Goal: Information Seeking & Learning: Learn about a topic

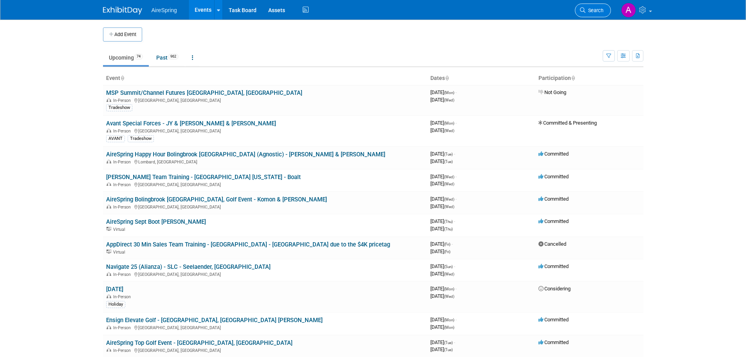
click at [595, 11] on span "Search" at bounding box center [594, 10] width 18 height 6
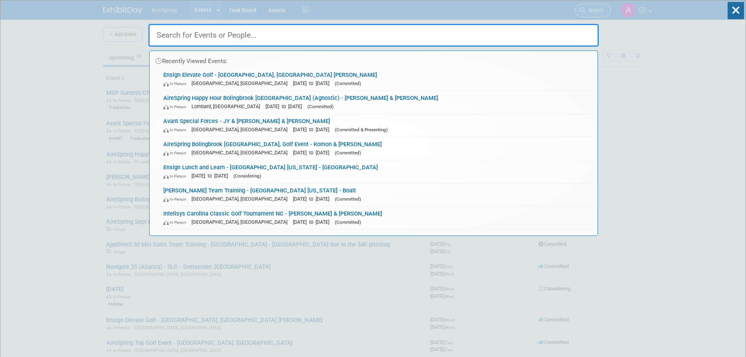
paste input "sandler summit flights"
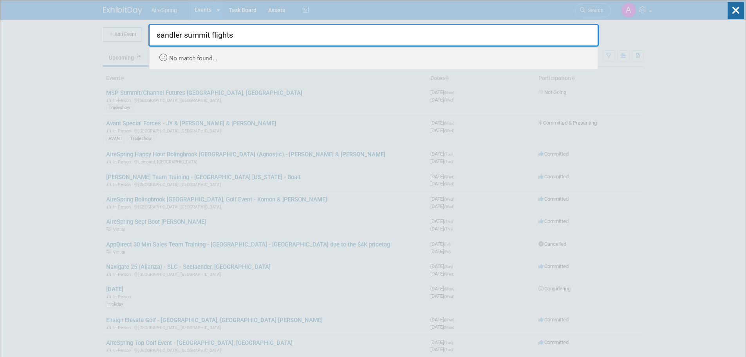
drag, startPoint x: 184, startPoint y: 34, endPoint x: 246, endPoint y: 34, distance: 62.6
click at [246, 34] on input "sandler summit flights" at bounding box center [373, 35] width 450 height 23
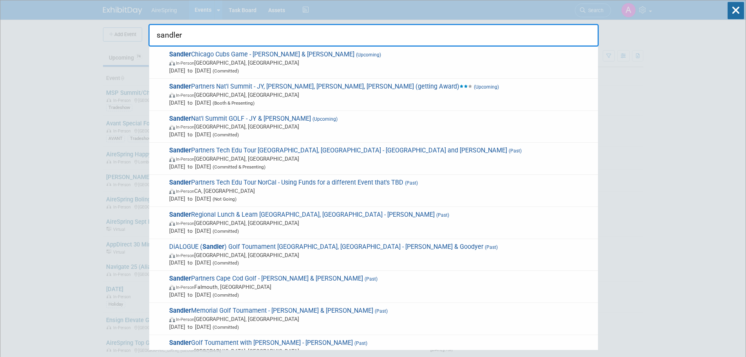
type input "sandler"
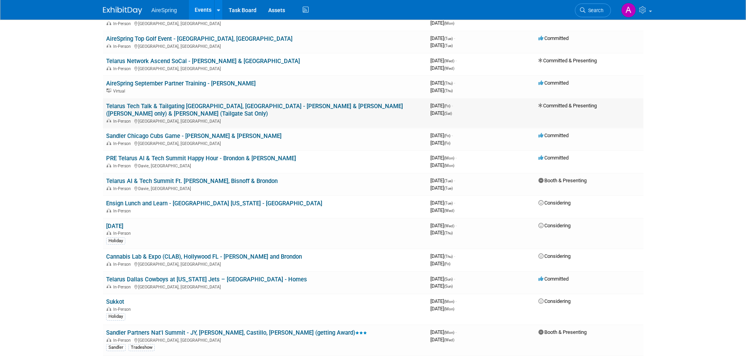
scroll to position [431, 0]
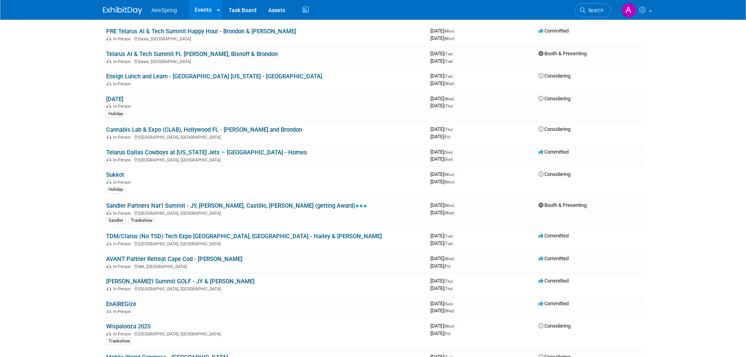
click at [218, 202] on link "Sandler Partners Nat'l Summit - JY, [PERSON_NAME], Castillo, [PERSON_NAME] (get…" at bounding box center [236, 205] width 261 height 7
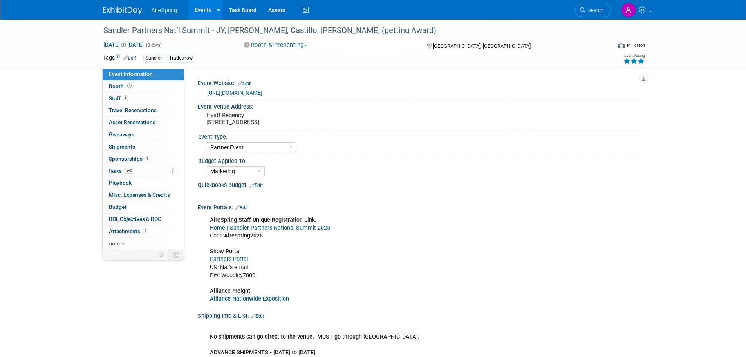
select select "Partner Event"
select select "Marketing"
click at [413, 182] on div "Quickbooks Budget: Edit" at bounding box center [421, 184] width 446 height 10
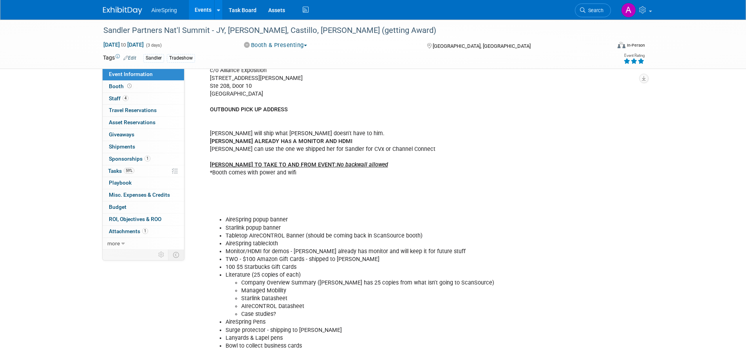
click at [415, 202] on div "No shipments can go direct to the venue. MUST go through Alliance. ADVANCE SHIP…" at bounding box center [380, 247] width 353 height 480
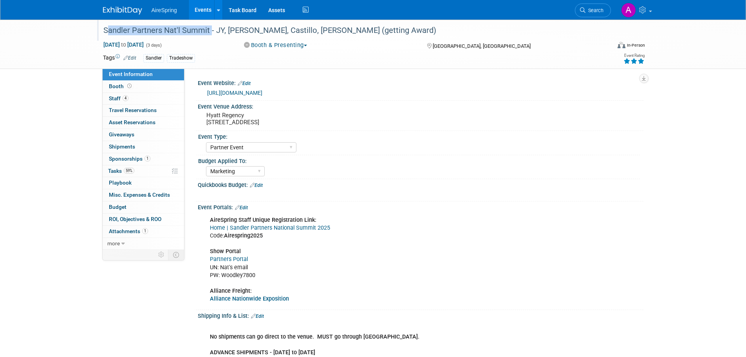
drag, startPoint x: 104, startPoint y: 31, endPoint x: 208, endPoint y: 27, distance: 104.6
click at [208, 27] on div "Sandler Partners Nat'l Summit - JY, [PERSON_NAME], Castillo, [PERSON_NAME] (get…" at bounding box center [350, 30] width 498 height 14
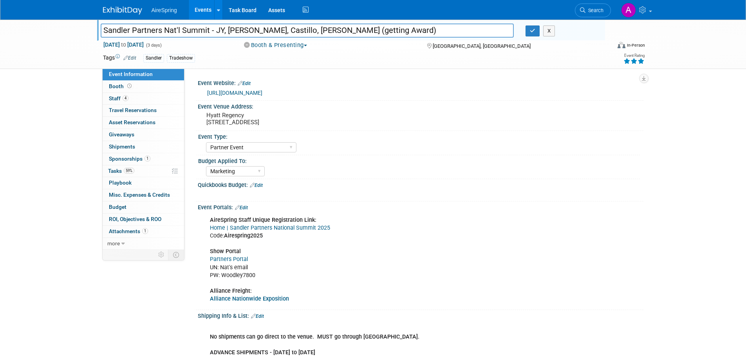
click at [115, 32] on input "Sandler Partners Nat'l Summit - JY, [PERSON_NAME], Castillo, [PERSON_NAME] (get…" at bounding box center [307, 30] width 413 height 14
click at [140, 27] on input "Sandler Partners Nat'l Summit - JY, [PERSON_NAME], Castillo, [PERSON_NAME] (get…" at bounding box center [307, 30] width 413 height 14
drag, startPoint x: 208, startPoint y: 31, endPoint x: 101, endPoint y: 33, distance: 106.9
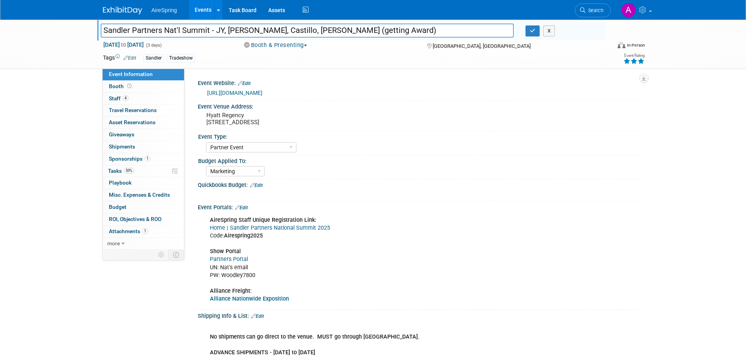
click at [101, 33] on input "Sandler Partners Nat'l Summit - JY, [PERSON_NAME], Castillo, [PERSON_NAME] (get…" at bounding box center [307, 30] width 413 height 14
drag, startPoint x: 218, startPoint y: 29, endPoint x: 308, endPoint y: 30, distance: 90.0
click at [308, 30] on input "Sandler Partners Nat'l Summit - JY, [PERSON_NAME], Castillo, [PERSON_NAME] (get…" at bounding box center [307, 30] width 413 height 14
click at [426, 199] on div "Quickbooks Budget: Edit X" at bounding box center [418, 190] width 449 height 22
click at [516, 180] on div "Quickbooks Budget: Edit" at bounding box center [421, 184] width 446 height 10
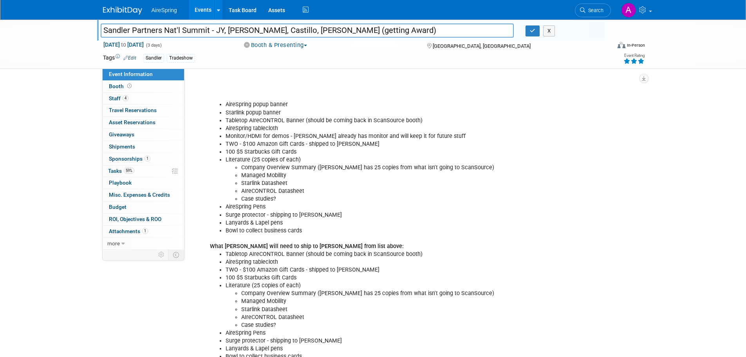
scroll to position [235, 0]
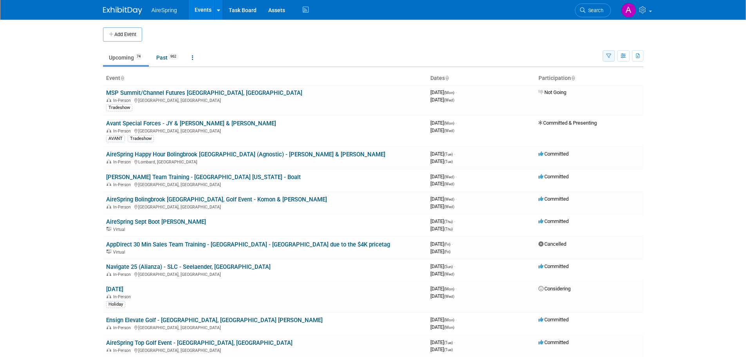
click at [605, 55] on button "button" at bounding box center [609, 55] width 12 height 11
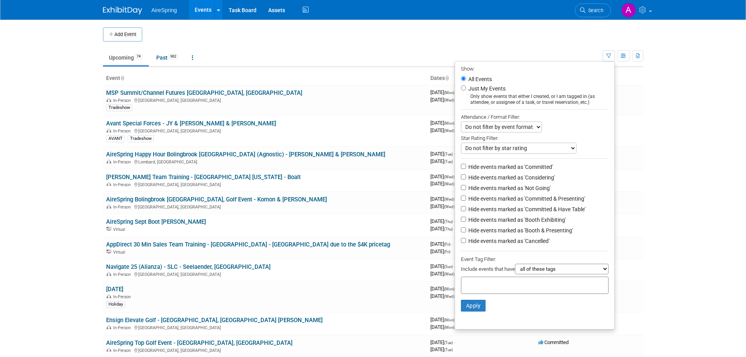
click at [669, 115] on body "AireSpring Events Add Event Bulk Upload Events Shareable Event Boards Recently …" at bounding box center [373, 178] width 746 height 357
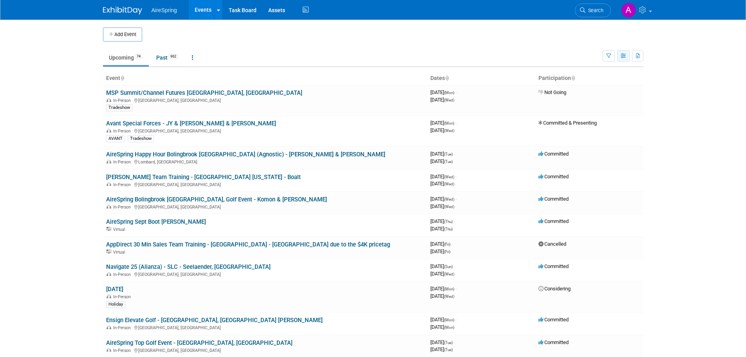
click at [625, 58] on icon "button" at bounding box center [624, 56] width 6 height 5
click at [636, 60] on button "button" at bounding box center [637, 55] width 11 height 11
click at [621, 56] on icon "button" at bounding box center [624, 56] width 6 height 5
click at [584, 109] on link "Calendar View" at bounding box center [591, 107] width 66 height 11
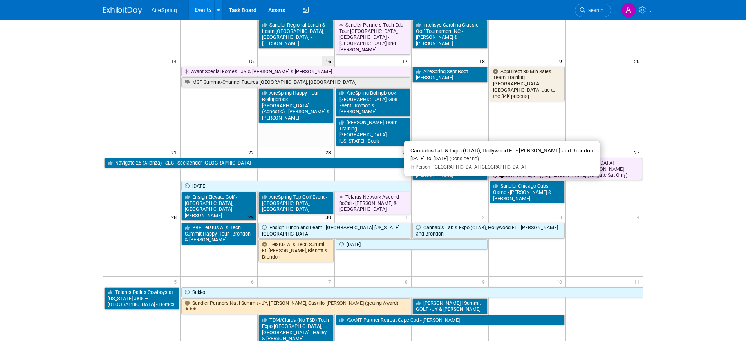
scroll to position [196, 0]
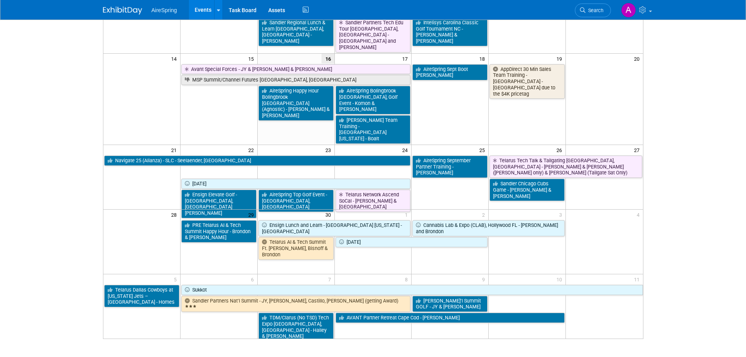
click at [381, 226] on td at bounding box center [372, 241] width 77 height 65
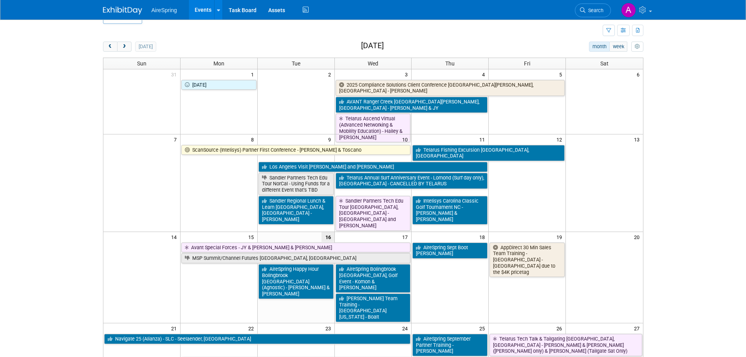
scroll to position [0, 0]
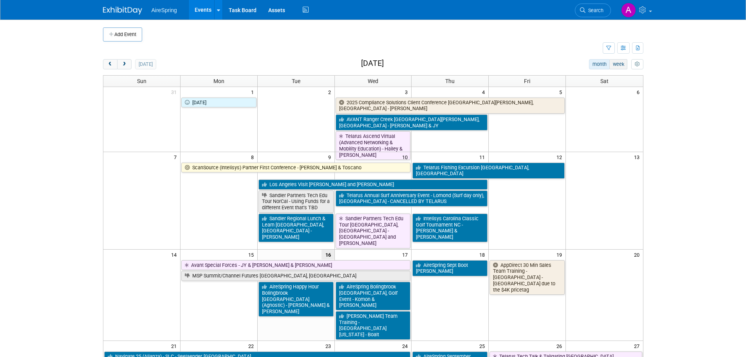
click at [617, 64] on button "week" at bounding box center [618, 64] width 18 height 10
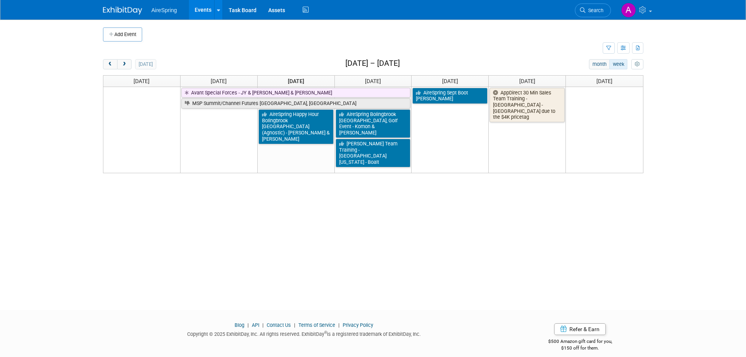
click at [621, 65] on button "week" at bounding box center [618, 64] width 18 height 10
click at [126, 64] on span "next" at bounding box center [124, 64] width 6 height 5
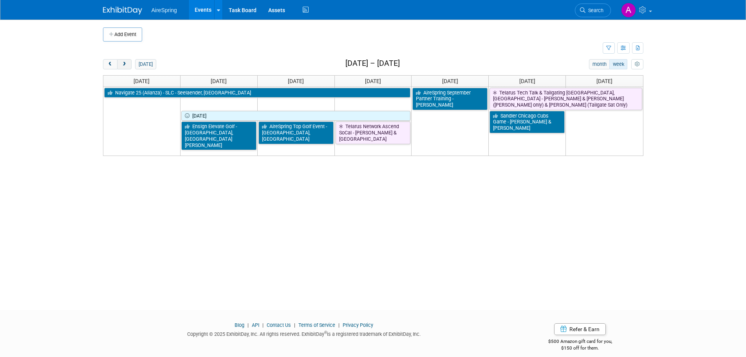
click at [126, 64] on span "next" at bounding box center [124, 64] width 6 height 5
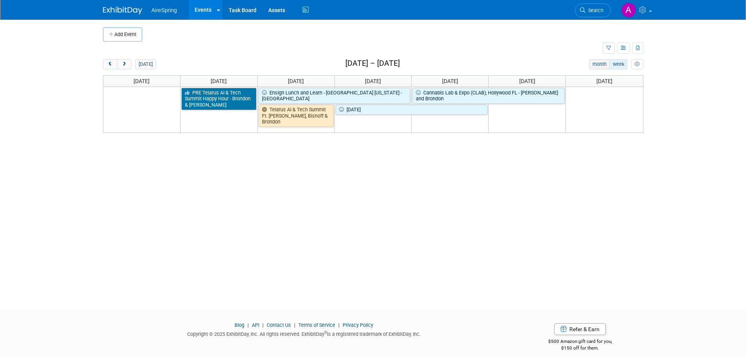
click at [598, 69] on button "month" at bounding box center [599, 64] width 21 height 10
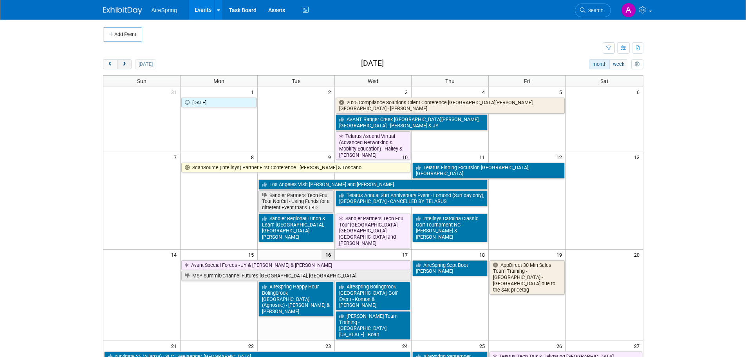
click at [130, 65] on button "next" at bounding box center [124, 64] width 14 height 10
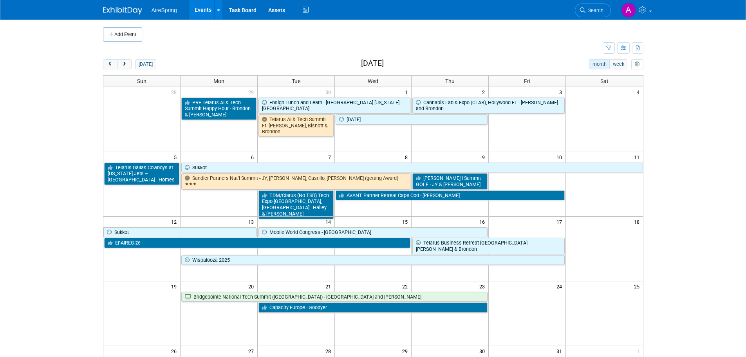
click at [206, 203] on td at bounding box center [218, 203] width 77 height 29
click at [211, 160] on td "6" at bounding box center [218, 157] width 77 height 10
click at [212, 200] on td at bounding box center [218, 203] width 77 height 29
click at [279, 188] on td "Sandler Partners Nat’l Summit - JY, Sigmon, Castillo, Bender (getting Award)" at bounding box center [295, 180] width 231 height 17
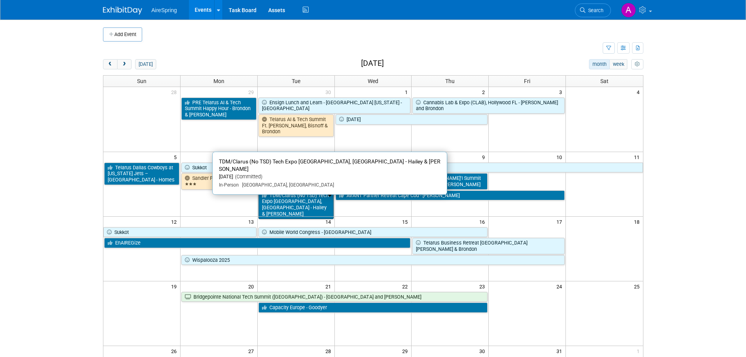
click at [290, 204] on link "TDM/Clarus (No TSD) Tech Expo Louisville, KY - Hailey & O’Leary" at bounding box center [295, 204] width 75 height 29
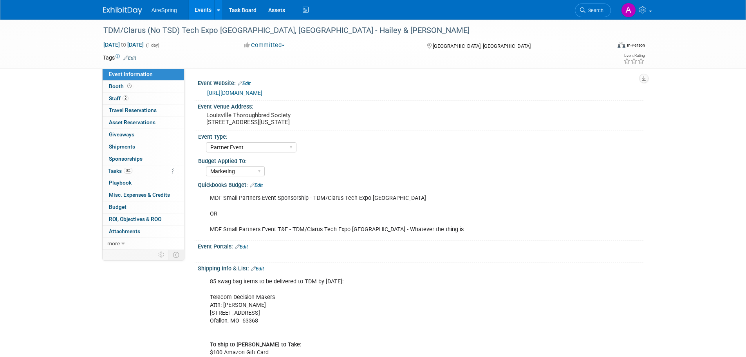
select select "Partner Event"
select select "Marketing"
drag, startPoint x: 103, startPoint y: 30, endPoint x: 217, endPoint y: 32, distance: 114.0
click at [217, 32] on div "TDM/Clarus (No TSD) Tech Expo [GEOGRAPHIC_DATA], [GEOGRAPHIC_DATA] - Hailey & […" at bounding box center [350, 30] width 498 height 14
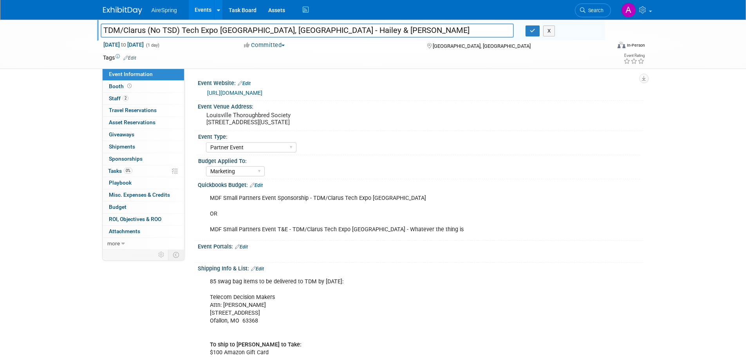
drag, startPoint x: 103, startPoint y: 33, endPoint x: 217, endPoint y: 30, distance: 114.0
click at [217, 30] on input "TDM/Clarus (No TSD) Tech Expo [GEOGRAPHIC_DATA], [GEOGRAPHIC_DATA] - Hailey & […" at bounding box center [307, 30] width 413 height 14
click at [106, 26] on input "TDM/Clarus (No TSD) Tech Expo [GEOGRAPHIC_DATA], [GEOGRAPHIC_DATA] - Hailey & […" at bounding box center [307, 30] width 413 height 14
drag, startPoint x: 104, startPoint y: 27, endPoint x: 115, endPoint y: 28, distance: 10.6
click at [105, 27] on input "TDM/Clarus (No TSD) Tech Expo [GEOGRAPHIC_DATA], [GEOGRAPHIC_DATA] - Hailey & […" at bounding box center [307, 30] width 413 height 14
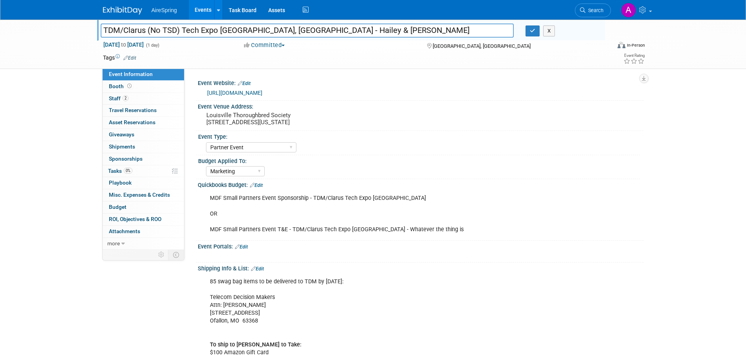
click at [203, 29] on input "TDM/Clarus (No TSD) Tech Expo [GEOGRAPHIC_DATA], [GEOGRAPHIC_DATA] - Hailey & […" at bounding box center [307, 30] width 413 height 14
click at [406, 138] on div "Event Type:" at bounding box center [419, 136] width 442 height 10
drag, startPoint x: 217, startPoint y: 31, endPoint x: 105, endPoint y: 31, distance: 111.6
click at [105, 31] on input "TDM/Clarus (No TSD) Tech Expo [GEOGRAPHIC_DATA], [GEOGRAPHIC_DATA] - Hailey & […" at bounding box center [307, 30] width 413 height 14
drag, startPoint x: 220, startPoint y: 30, endPoint x: 265, endPoint y: 29, distance: 45.0
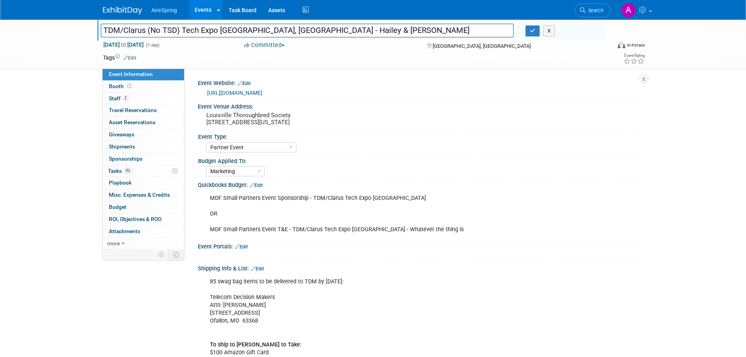
click at [265, 29] on input "TDM/Clarus (No TSD) Tech Expo [GEOGRAPHIC_DATA], [GEOGRAPHIC_DATA] - Hailey & […" at bounding box center [307, 30] width 413 height 14
click at [466, 152] on div "AireSpring Event AireSpring Internal Partner Event Training Tradeshow - Exhibit…" at bounding box center [423, 146] width 434 height 13
click at [469, 186] on div "Quickbooks Budget: Edit" at bounding box center [421, 184] width 446 height 10
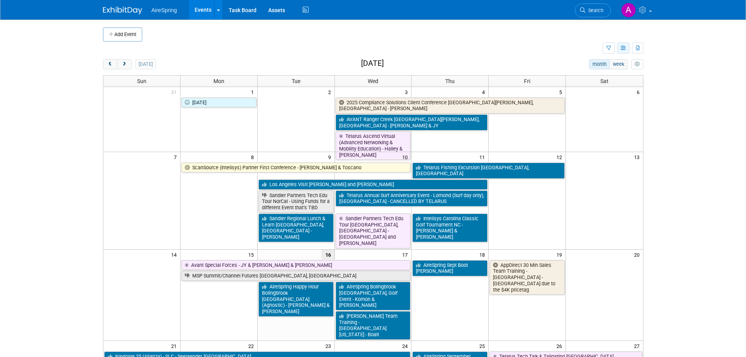
click at [627, 45] on button "button" at bounding box center [623, 47] width 13 height 11
click at [593, 74] on link "List View" at bounding box center [591, 75] width 66 height 11
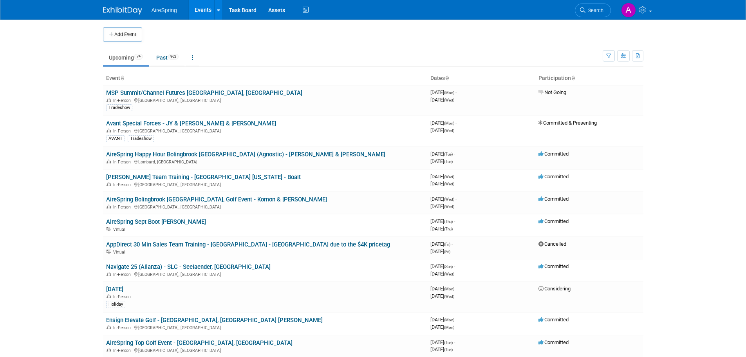
click at [48, 182] on body "AireSpring Events Add Event Bulk Upload Events Shareable Event Boards Recently …" at bounding box center [373, 178] width 746 height 357
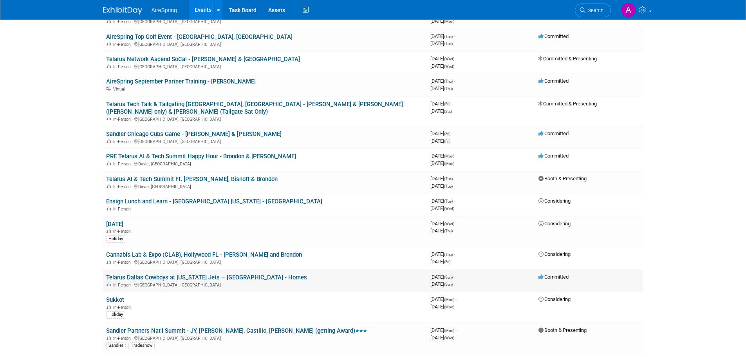
scroll to position [235, 0]
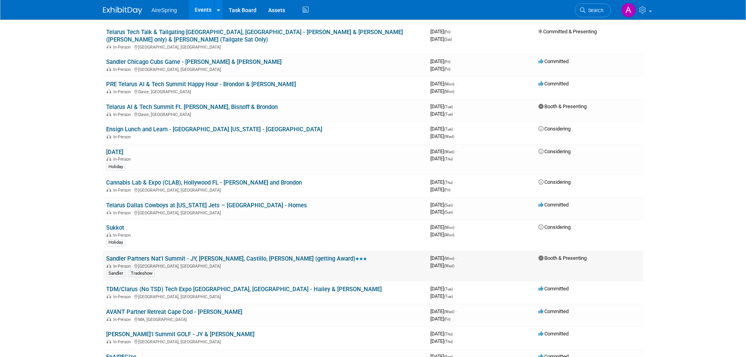
scroll to position [392, 0]
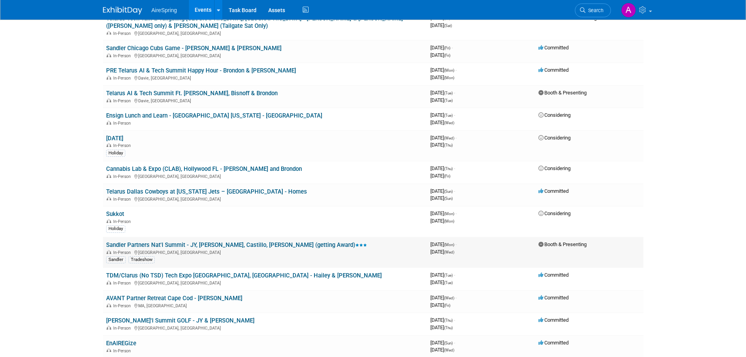
click at [219, 255] on div "Sandler Tradeshow" at bounding box center [265, 259] width 318 height 8
click at [202, 241] on link "Sandler Partners Nat'l Summit - JY, [PERSON_NAME], Castillo, [PERSON_NAME] (get…" at bounding box center [236, 244] width 261 height 7
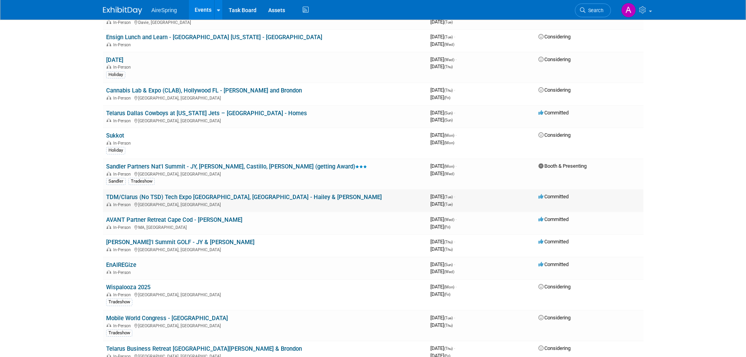
scroll to position [431, 0]
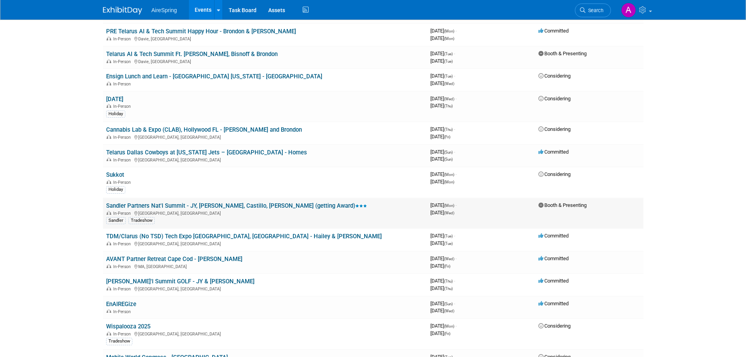
click at [188, 202] on link "Sandler Partners Nat'l Summit - JY, [PERSON_NAME], Castillo, [PERSON_NAME] (get…" at bounding box center [236, 205] width 261 height 7
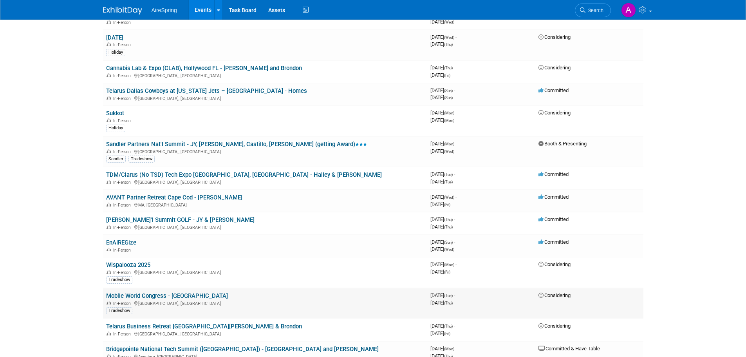
scroll to position [509, 0]
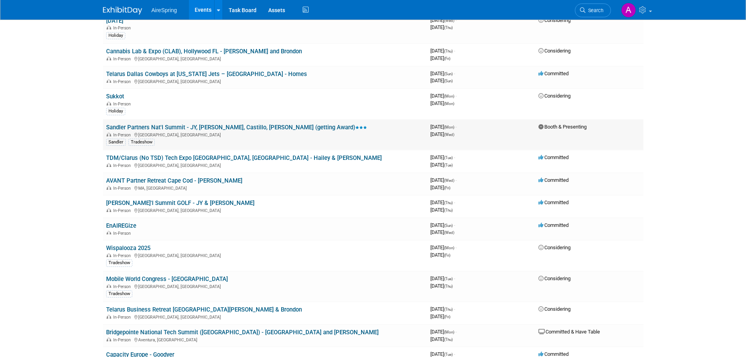
click at [239, 124] on link "Sandler Partners Nat'l Summit - JY, [PERSON_NAME], Castillo, [PERSON_NAME] (get…" at bounding box center [236, 127] width 261 height 7
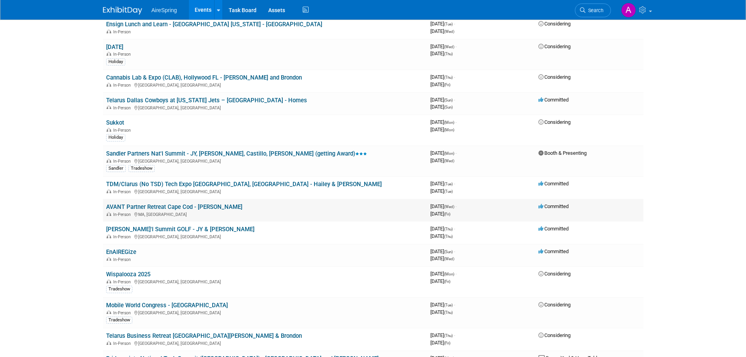
scroll to position [470, 0]
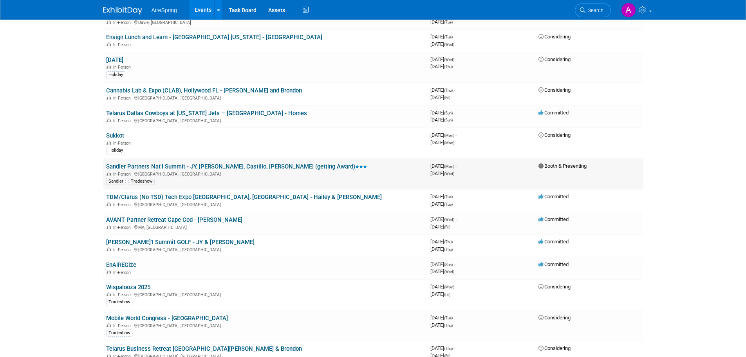
click at [227, 163] on link "Sandler Partners Nat'l Summit - JY, [PERSON_NAME], Castillo, [PERSON_NAME] (get…" at bounding box center [236, 166] width 261 height 7
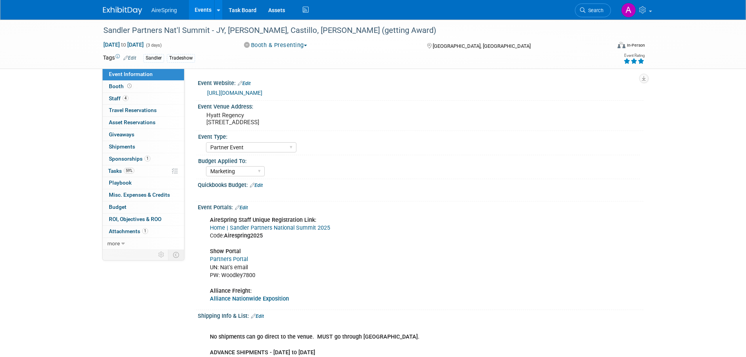
select select "Partner Event"
select select "Marketing"
drag, startPoint x: 282, startPoint y: 120, endPoint x: 337, endPoint y: 120, distance: 55.6
click at [337, 120] on pre "Hyatt Regency [STREET_ADDRESS]" at bounding box center [290, 119] width 168 height 14
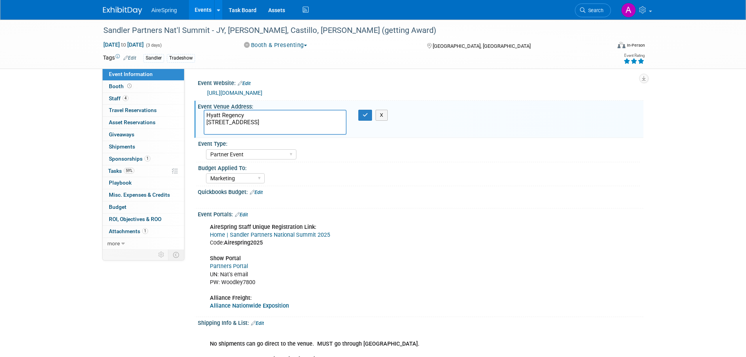
drag, startPoint x: 281, startPoint y: 121, endPoint x: 336, endPoint y: 123, distance: 54.5
click at [336, 123] on textarea "Hyatt Regency [STREET_ADDRESS]" at bounding box center [275, 122] width 143 height 25
click at [459, 182] on div "Marketing Sales Operations Customer" at bounding box center [423, 177] width 434 height 13
click at [612, 182] on div "Marketing Sales Operations Customer" at bounding box center [423, 177] width 434 height 13
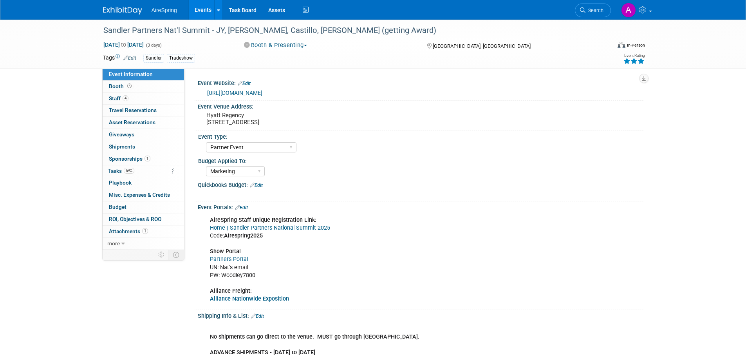
select select "Partner Event"
select select "Marketing"
click at [563, 224] on div "AireSpring Staff Unique Registration Link: Home | Sandler Partners National Sum…" at bounding box center [383, 259] width 359 height 94
click at [525, 235] on div "AireSpring Staff Unique Registration Link: Home | Sandler Partners National Sum…" at bounding box center [380, 259] width 353 height 94
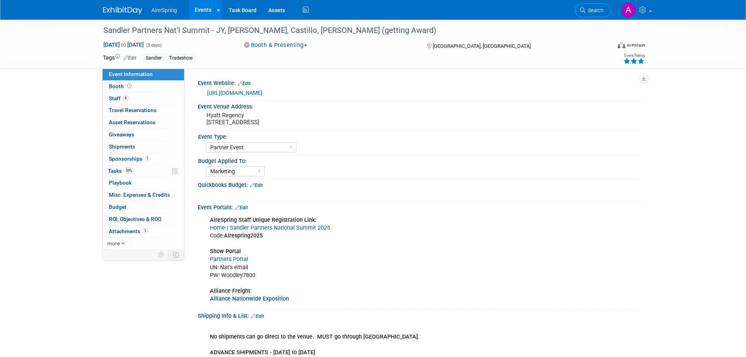
select select "Partner Event"
select select "Marketing"
click at [56, 41] on div "Sandler Partners Nat'l Summit - JY, Sigmon, Castillo, Bender (getting Award) Oc…" at bounding box center [373, 44] width 746 height 49
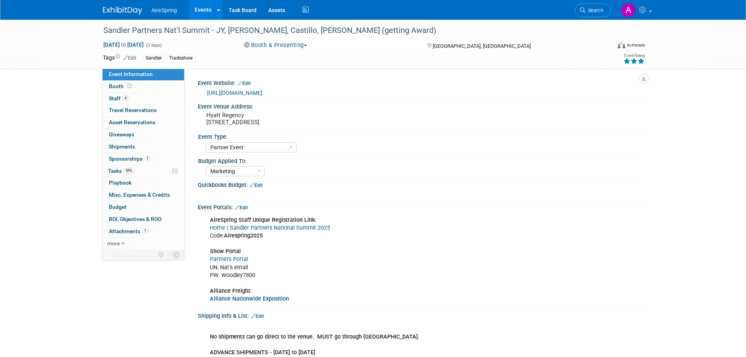
select select "Partner Event"
select select "Marketing"
drag, startPoint x: 207, startPoint y: 116, endPoint x: 361, endPoint y: 121, distance: 153.2
click at [361, 121] on pre "Hyatt Regency [STREET_ADDRESS]" at bounding box center [290, 119] width 168 height 14
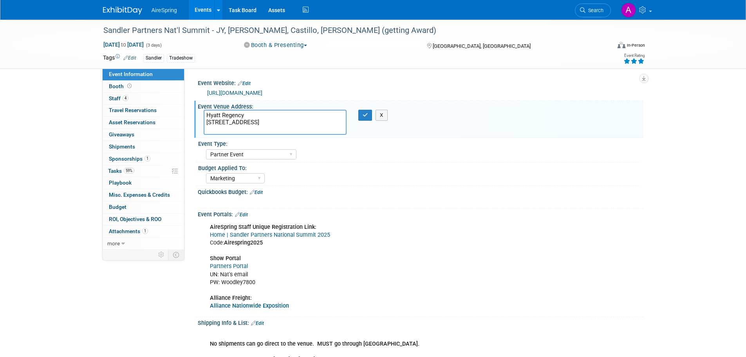
drag, startPoint x: 225, startPoint y: 125, endPoint x: 206, endPoint y: 115, distance: 21.4
click at [206, 115] on textarea "Hyatt Regency 21500 E Pacific Coast Hwy., Huntington Beach, CA 92648" at bounding box center [275, 122] width 143 height 25
drag, startPoint x: 225, startPoint y: 130, endPoint x: 205, endPoint y: 118, distance: 23.4
click at [205, 118] on textarea "Hyatt Regency 21500 E Pacific Coast Hwy., Huntington Beach, CA 92648" at bounding box center [275, 122] width 143 height 25
click at [480, 114] on div "Event Venue Address: Hyatt Regency 21500 E Pacific Coast Hwy., Huntington Beach…" at bounding box center [418, 119] width 449 height 37
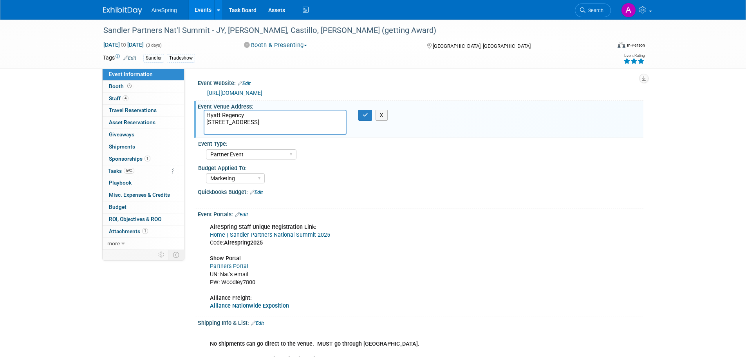
click at [478, 130] on div "Event Venue Address: Hyatt Regency 21500 E Pacific Coast Hwy., Huntington Beach…" at bounding box center [418, 119] width 449 height 37
drag, startPoint x: 103, startPoint y: 32, endPoint x: 207, endPoint y: 29, distance: 103.4
click at [207, 29] on div "Sandler Partners Nat'l Summit - JY, [PERSON_NAME], Castillo, [PERSON_NAME] (get…" at bounding box center [350, 30] width 498 height 14
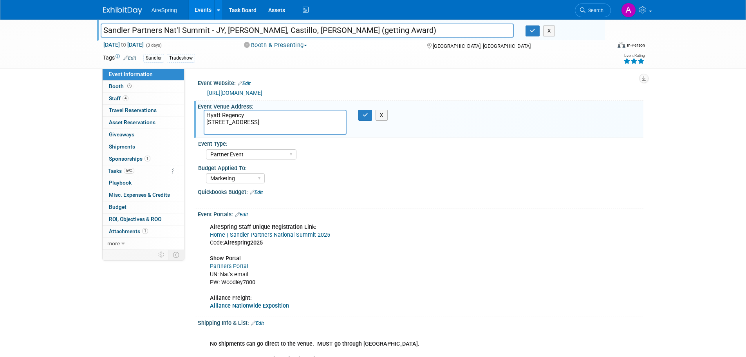
drag, startPoint x: 66, startPoint y: 32, endPoint x: 70, endPoint y: 34, distance: 4.2
click at [66, 32] on div "Sandler Partners Nat'l Summit - JY, Sigmon, Castillo, Bender (getting Award) Sa…" at bounding box center [373, 44] width 746 height 49
drag, startPoint x: 103, startPoint y: 30, endPoint x: 210, endPoint y: 29, distance: 107.7
click at [210, 29] on input "Sandler Partners Nat'l Summit - JY, [PERSON_NAME], Castillo, [PERSON_NAME] (get…" at bounding box center [307, 30] width 413 height 14
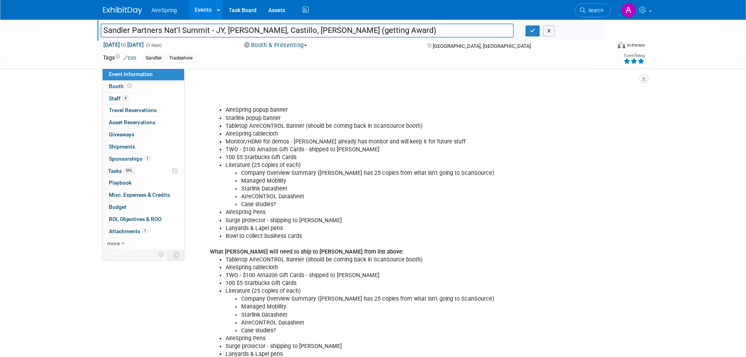
scroll to position [666, 0]
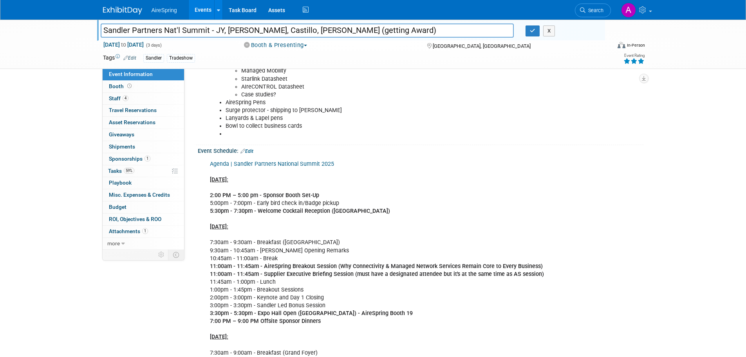
click at [326, 220] on div "Agenda | Sandler Partners National Summit 2025 [DATE]: 2:00 PM – 5:00 pm - Spon…" at bounding box center [380, 309] width 353 height 307
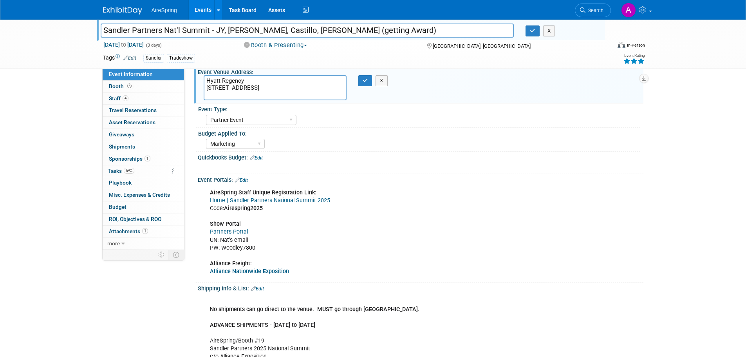
scroll to position [0, 0]
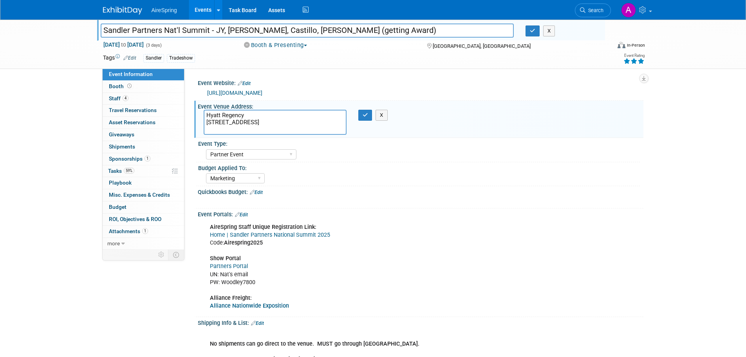
click at [441, 232] on div "AireSpring Staff Unique Registration Link: Home | Sandler Partners National Sum…" at bounding box center [380, 266] width 353 height 94
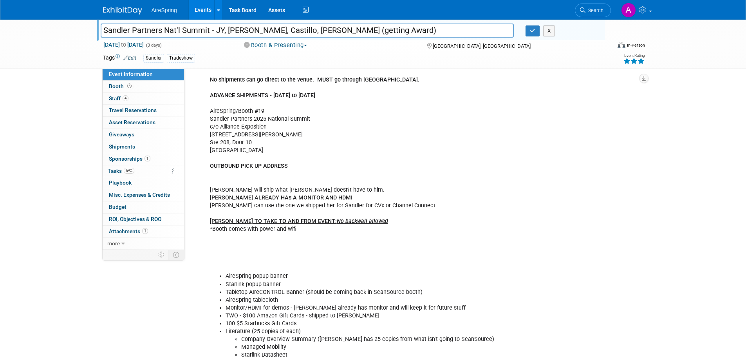
scroll to position [235, 0]
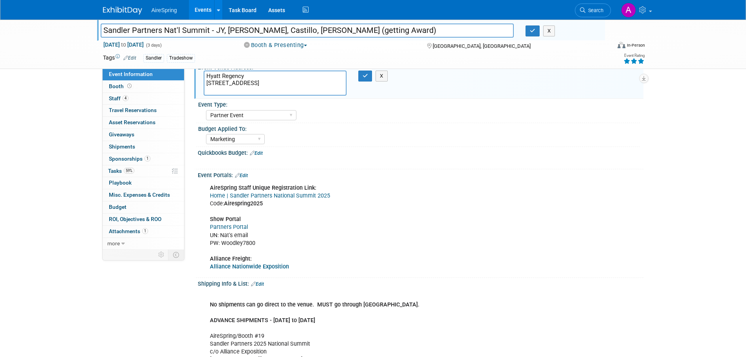
scroll to position [0, 0]
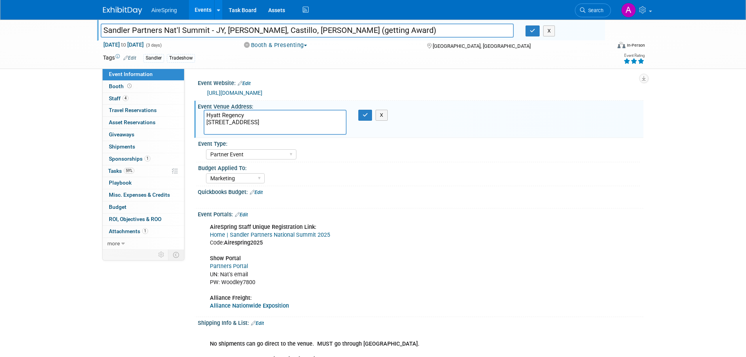
click at [49, 45] on div "Sandler Partners Nat'l Summit - JY, Sigmon, Castillo, Bender (getting Award) Sa…" at bounding box center [373, 44] width 746 height 49
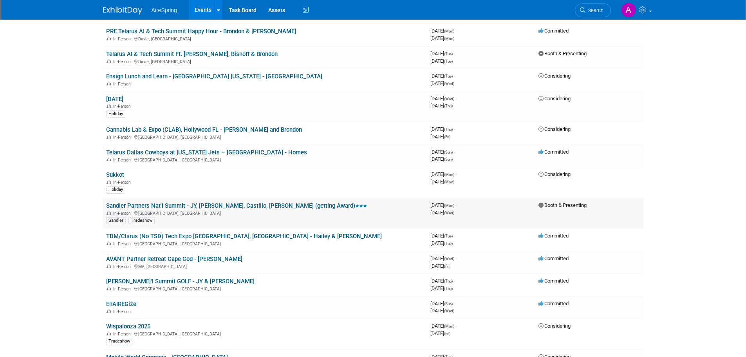
scroll to position [470, 0]
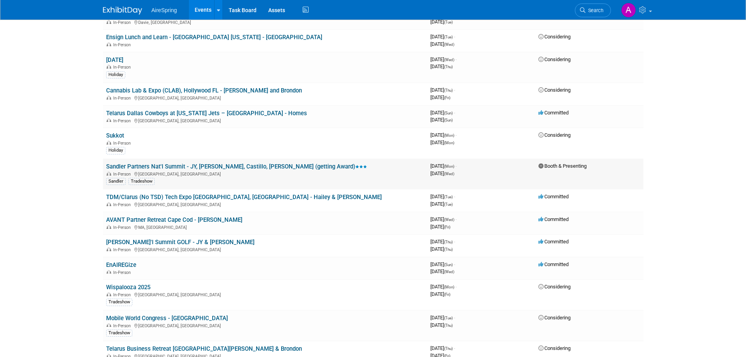
click at [217, 163] on link "Sandler Partners Nat'l Summit - JY, [PERSON_NAME], Castillo, [PERSON_NAME] (get…" at bounding box center [236, 166] width 261 height 7
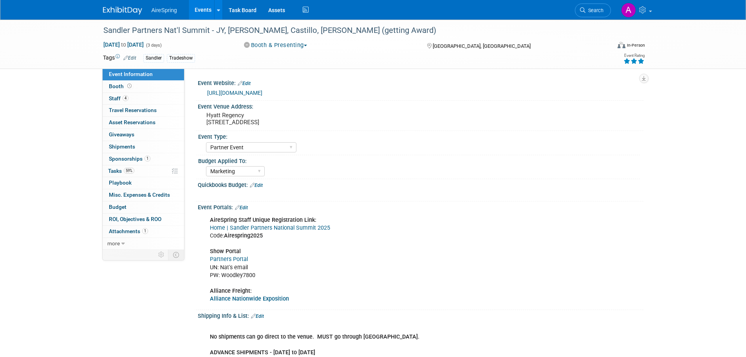
select select "Partner Event"
select select "Marketing"
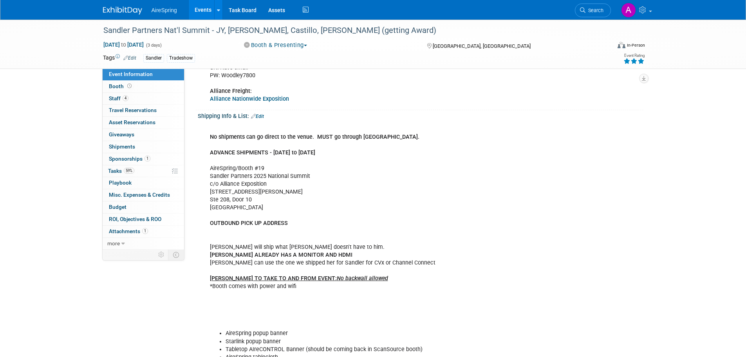
scroll to position [274, 0]
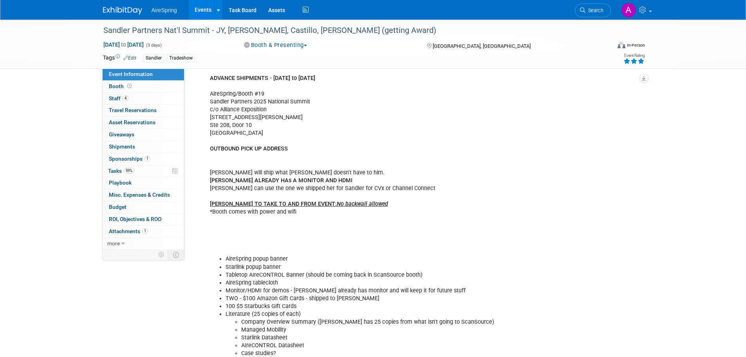
click at [360, 238] on div "No shipments can go direct to the venue. MUST go through [GEOGRAPHIC_DATA]. ADV…" at bounding box center [380, 287] width 353 height 480
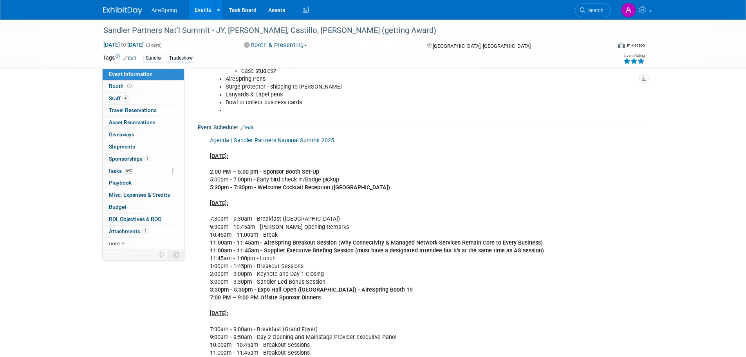
scroll to position [861, 0]
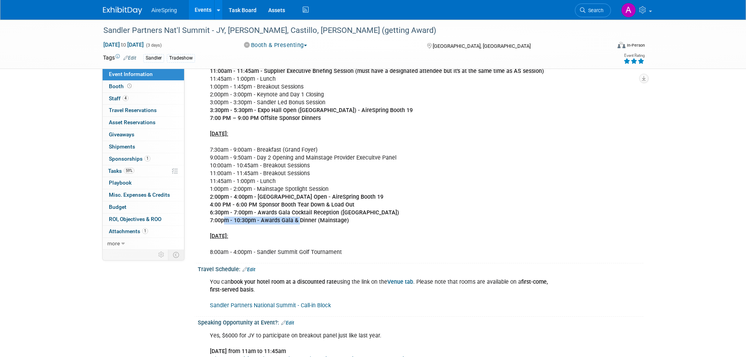
drag, startPoint x: 224, startPoint y: 223, endPoint x: 299, endPoint y: 222, distance: 75.2
click at [299, 222] on b "7:00pm - 10:30pm - Awards Gala & Dinner (Mainstage)" at bounding box center [279, 220] width 139 height 7
click at [391, 233] on div "Agenda | Sandler Partners National Summit 2025 [DATE]: 2:00 PM – 5:00 pm - Spon…" at bounding box center [380, 106] width 353 height 307
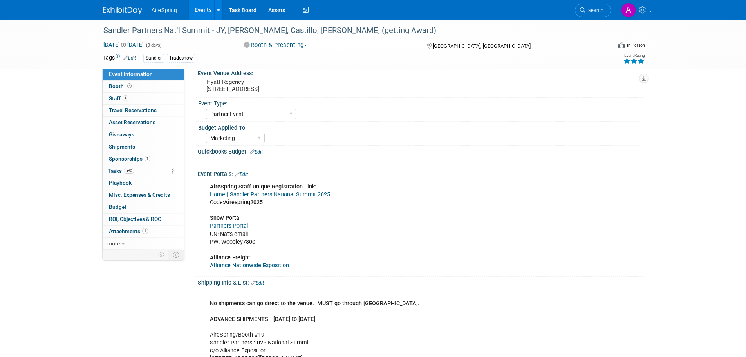
scroll to position [78, 0]
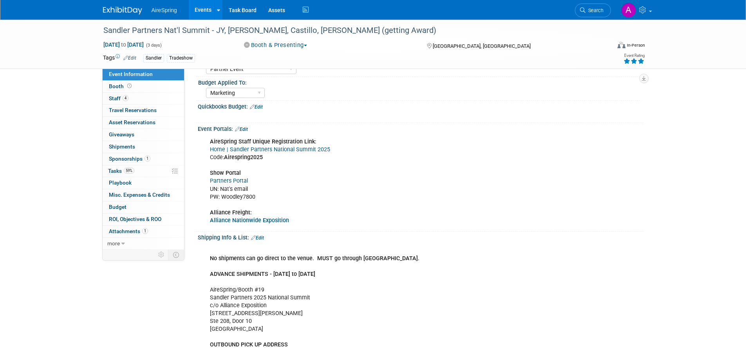
click at [375, 182] on div "AireSpring Staff Unique Registration Link: Home | Sandler Partners National Sum…" at bounding box center [380, 181] width 353 height 94
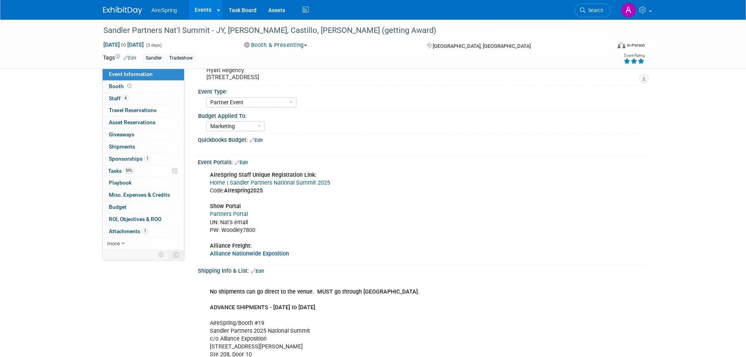
scroll to position [0, 0]
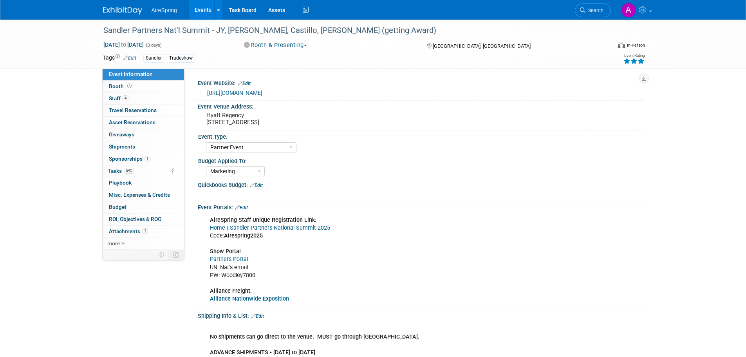
click at [409, 156] on div "Budget Applied To:" at bounding box center [419, 160] width 442 height 10
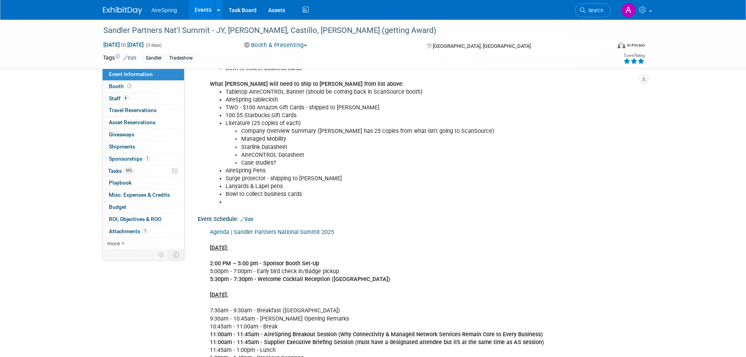
scroll to position [587, 0]
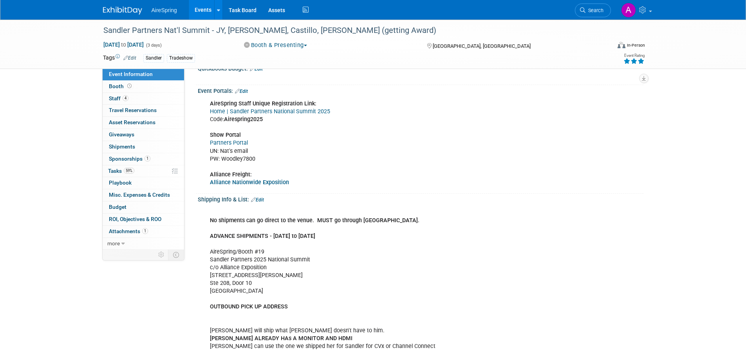
scroll to position [0, 0]
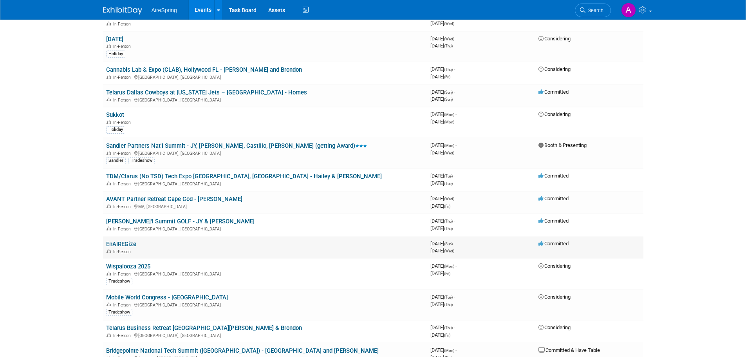
scroll to position [509, 0]
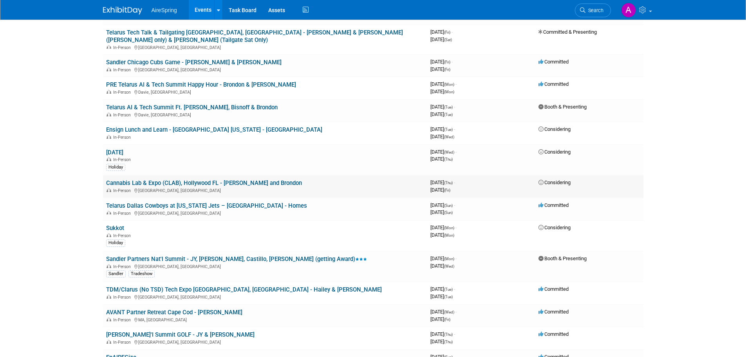
scroll to position [431, 0]
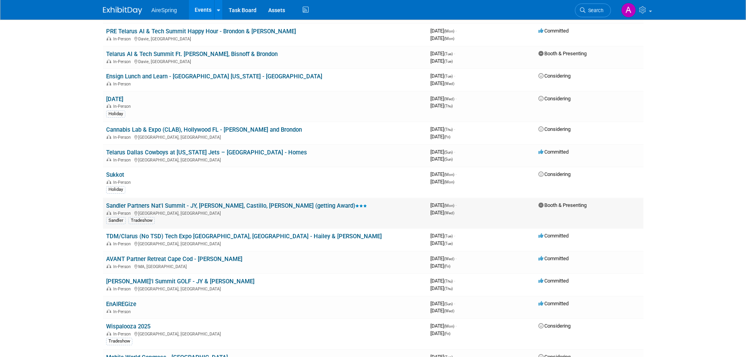
click at [187, 202] on link "Sandler Partners Nat'l Summit - JY, [PERSON_NAME], Castillo, [PERSON_NAME] (get…" at bounding box center [236, 205] width 261 height 7
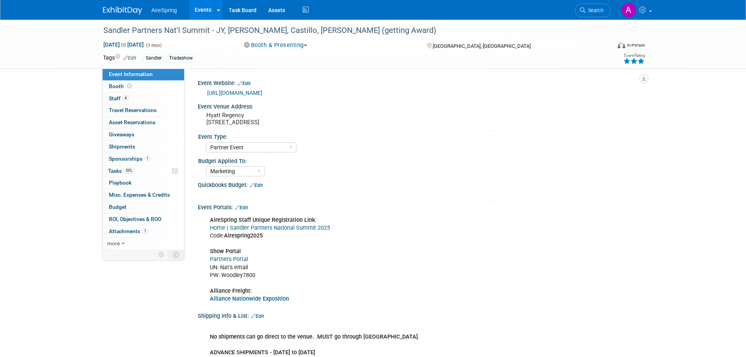
select select "Partner Event"
select select "Marketing"
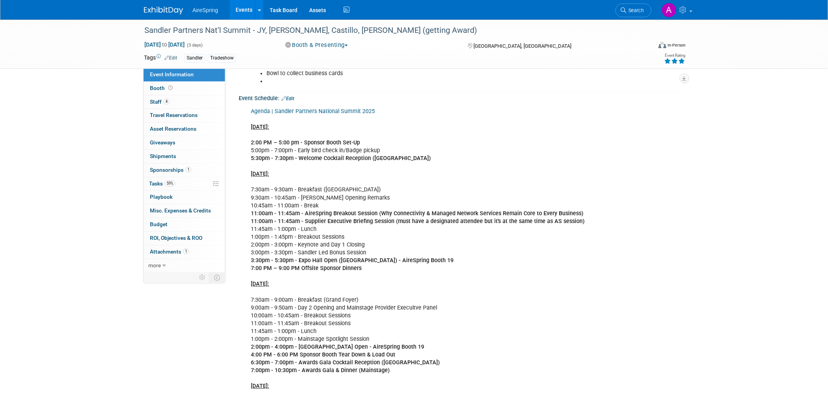
scroll to position [719, 0]
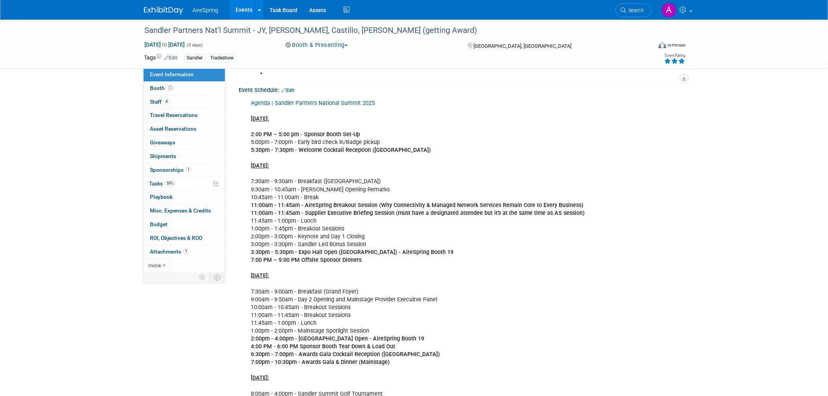
click at [344, 197] on div "Agenda | Sandler Partners National Summit 2025 [DATE]: 2:00 PM – 5:00 pm - Spon…" at bounding box center [421, 249] width 353 height 307
drag, startPoint x: 322, startPoint y: 206, endPoint x: 359, endPoint y: 206, distance: 36.8
click at [359, 206] on b "11:00am - 11:45am - AireSpring Breakout Session (Why Connectivity & Managed Net…" at bounding box center [417, 205] width 333 height 7
click at [658, 203] on div "Agenda | Sandler Partners National Summit 2025 [DATE]: 2:00 PM – 5:00 pm - Spon…" at bounding box center [462, 248] width 446 height 309
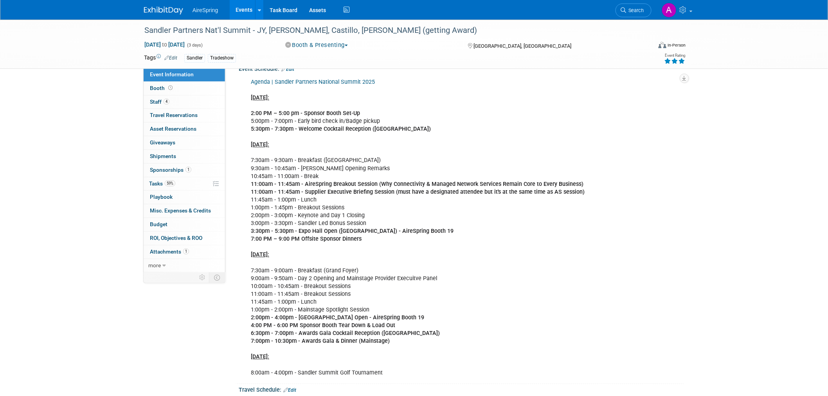
scroll to position [739, 0]
click at [89, 221] on div "Sandler Partners Nat'l Summit - JY, [PERSON_NAME], Castillo, [PERSON_NAME] (get…" at bounding box center [414, 153] width 828 height 1747
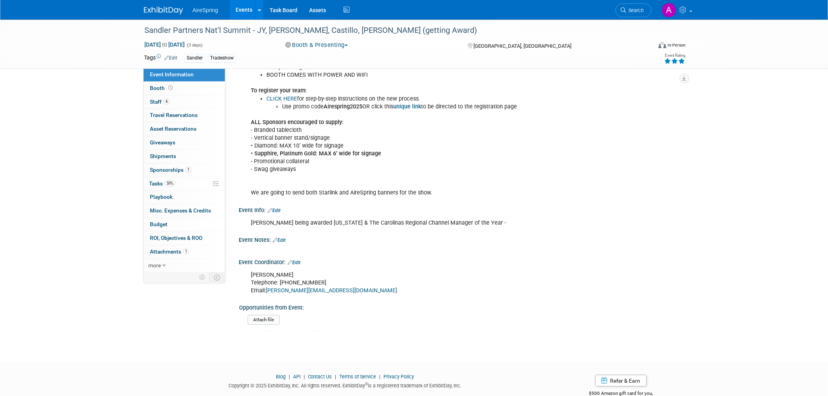
scroll to position [1434, 0]
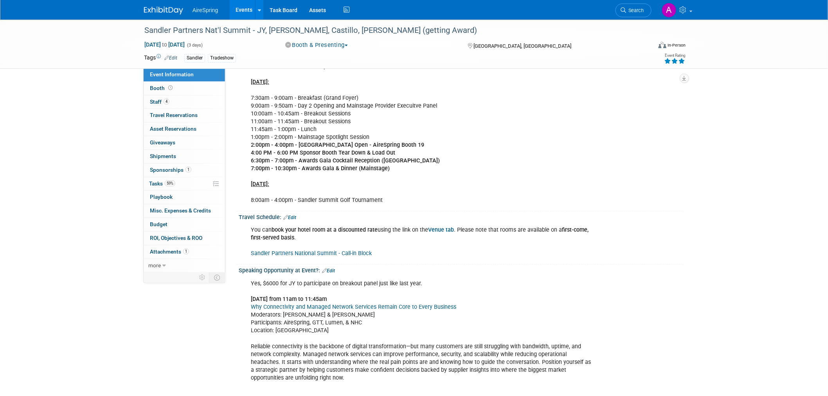
scroll to position [912, 0]
click at [616, 173] on div "Agenda | Sandler Partners National Summit 2025 [DATE]: 2:00 PM – 5:00 pm - Spon…" at bounding box center [462, 54] width 446 height 309
drag, startPoint x: 290, startPoint y: 173, endPoint x: 276, endPoint y: 166, distance: 16.6
click at [276, 166] on div "Agenda | Sandler Partners National Summit 2025 [DATE]: 2:00 PM – 5:00 pm - Spon…" at bounding box center [421, 55] width 353 height 307
click at [580, 173] on div "Agenda | Sandler Partners National Summit 2025 [DATE]: 2:00 PM – 5:00 pm - Spon…" at bounding box center [421, 55] width 353 height 307
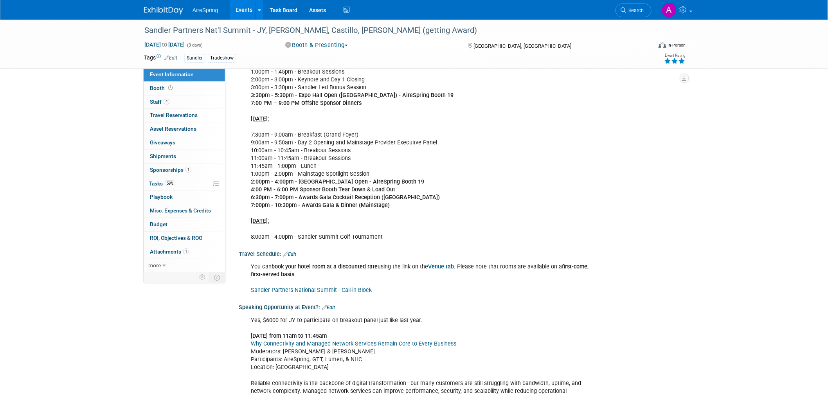
scroll to position [738, 0]
